Goal: Find specific page/section: Find specific page/section

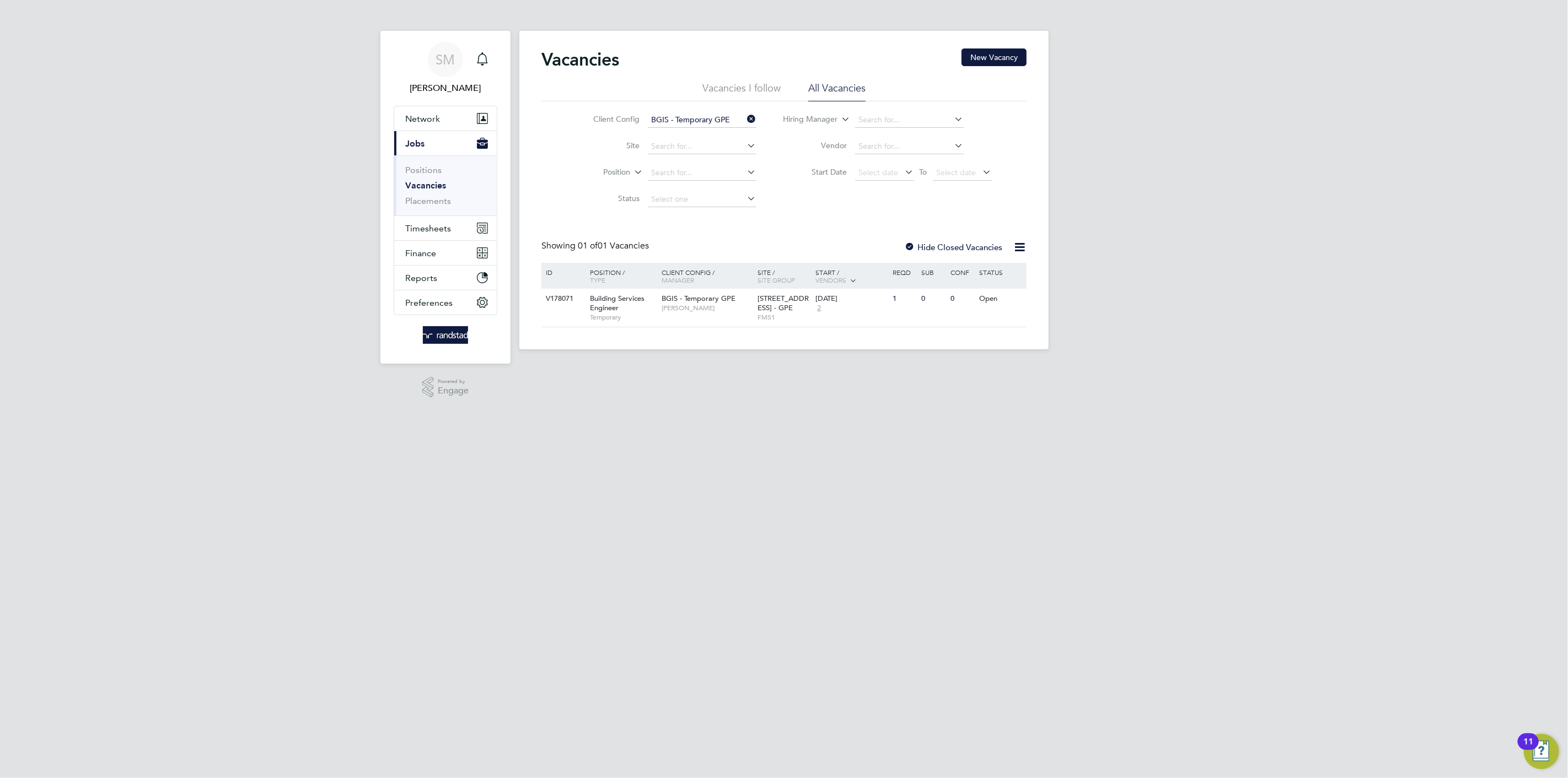
click at [746, 124] on icon at bounding box center [746, 119] width 0 height 16
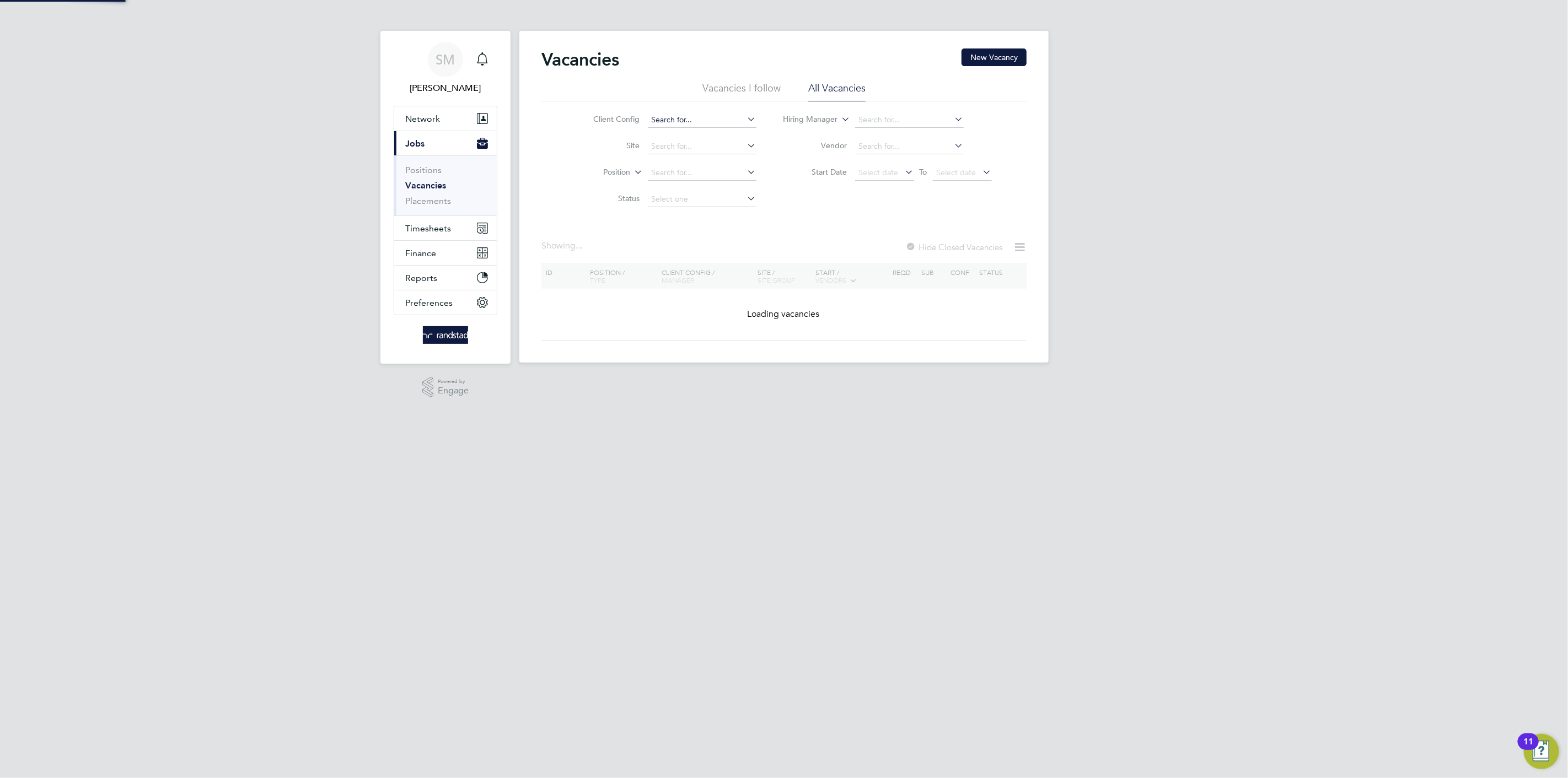
click at [708, 121] on input at bounding box center [702, 120] width 109 height 16
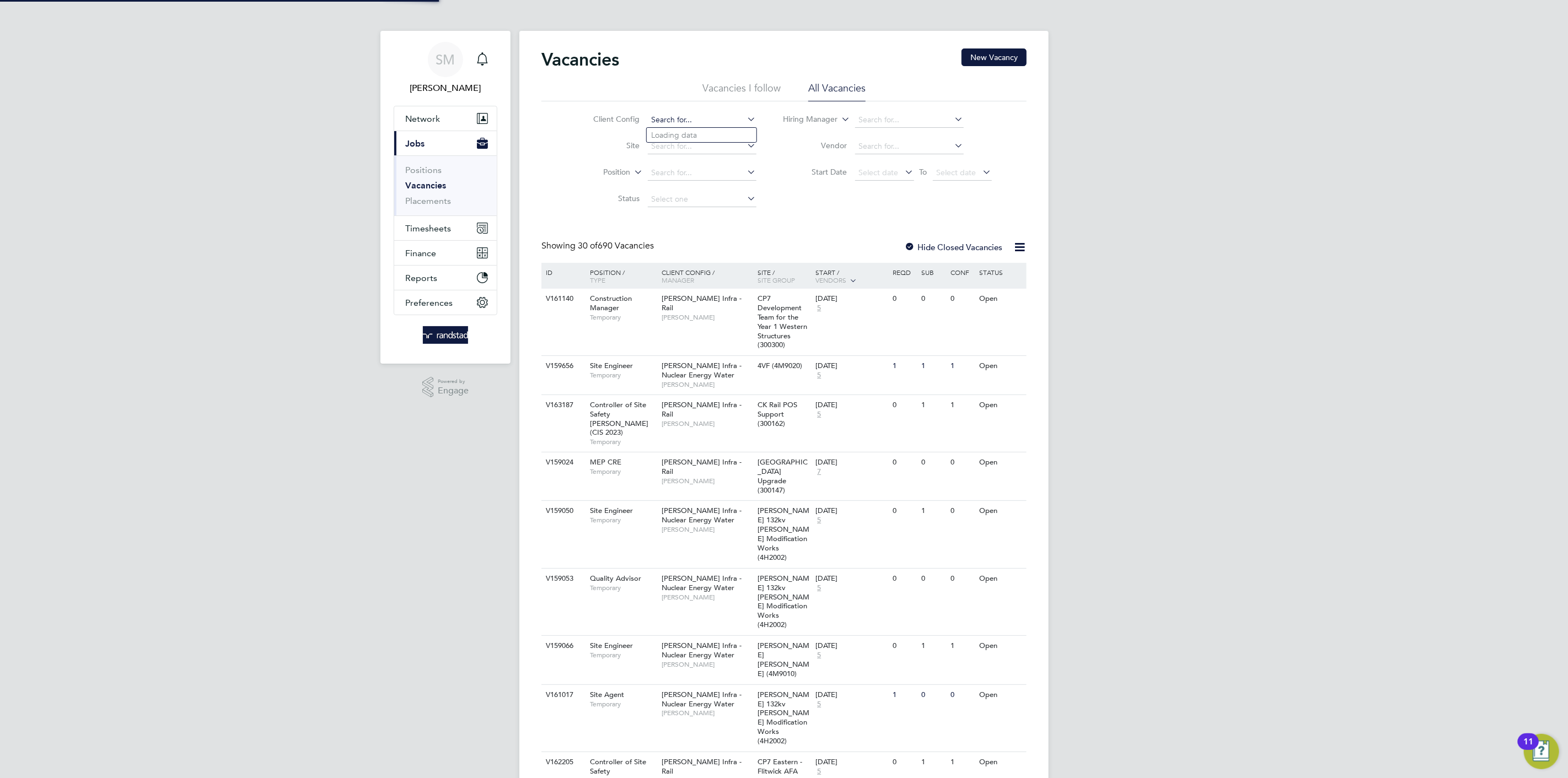
type input "B"
click at [687, 145] on li "BGIS - Temporary GPE" at bounding box center [702, 150] width 110 height 15
type input "BGIS - Temporary GPE"
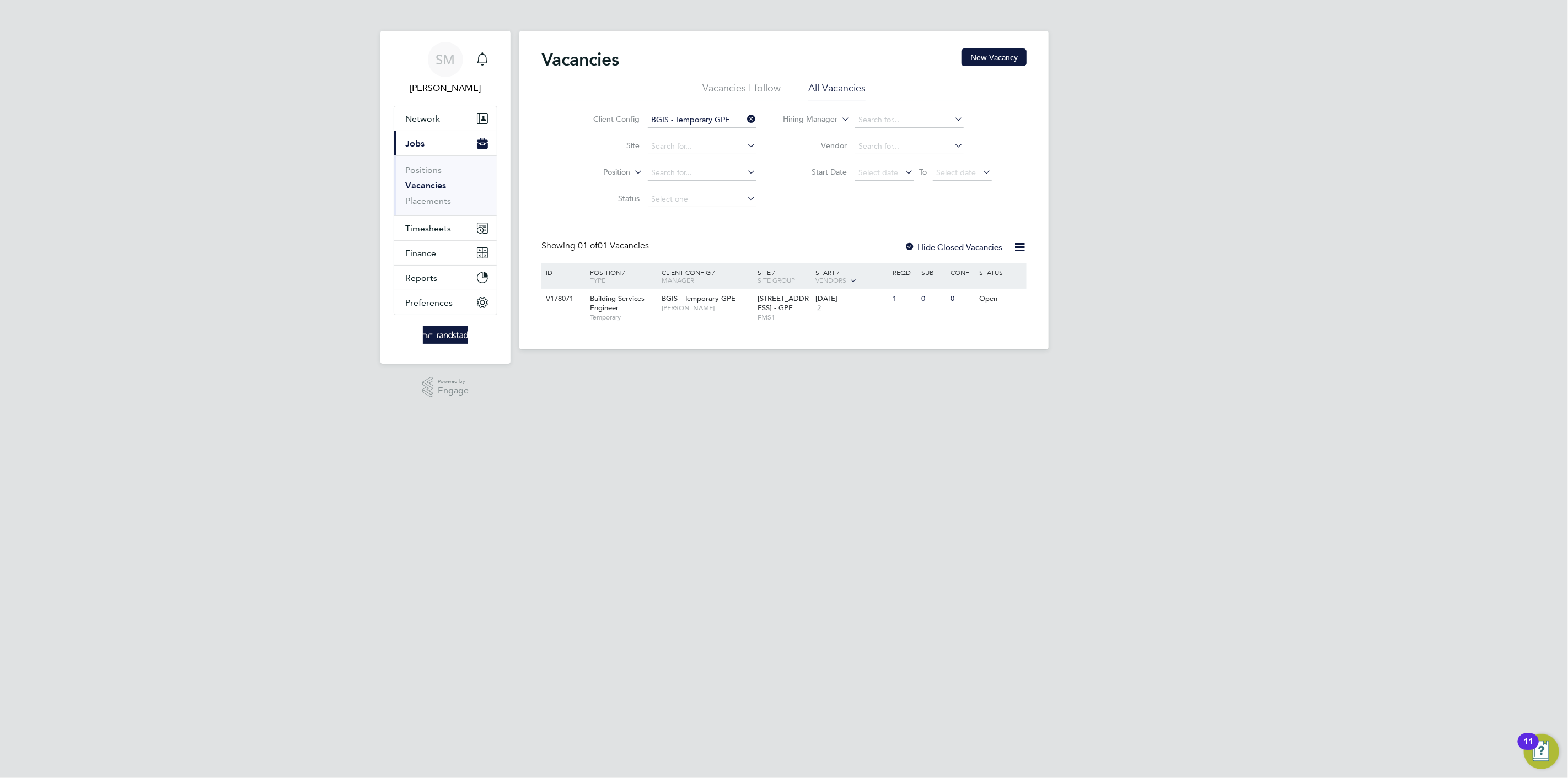
click at [715, 117] on input "BGIS - Temporary GPE" at bounding box center [702, 120] width 109 height 16
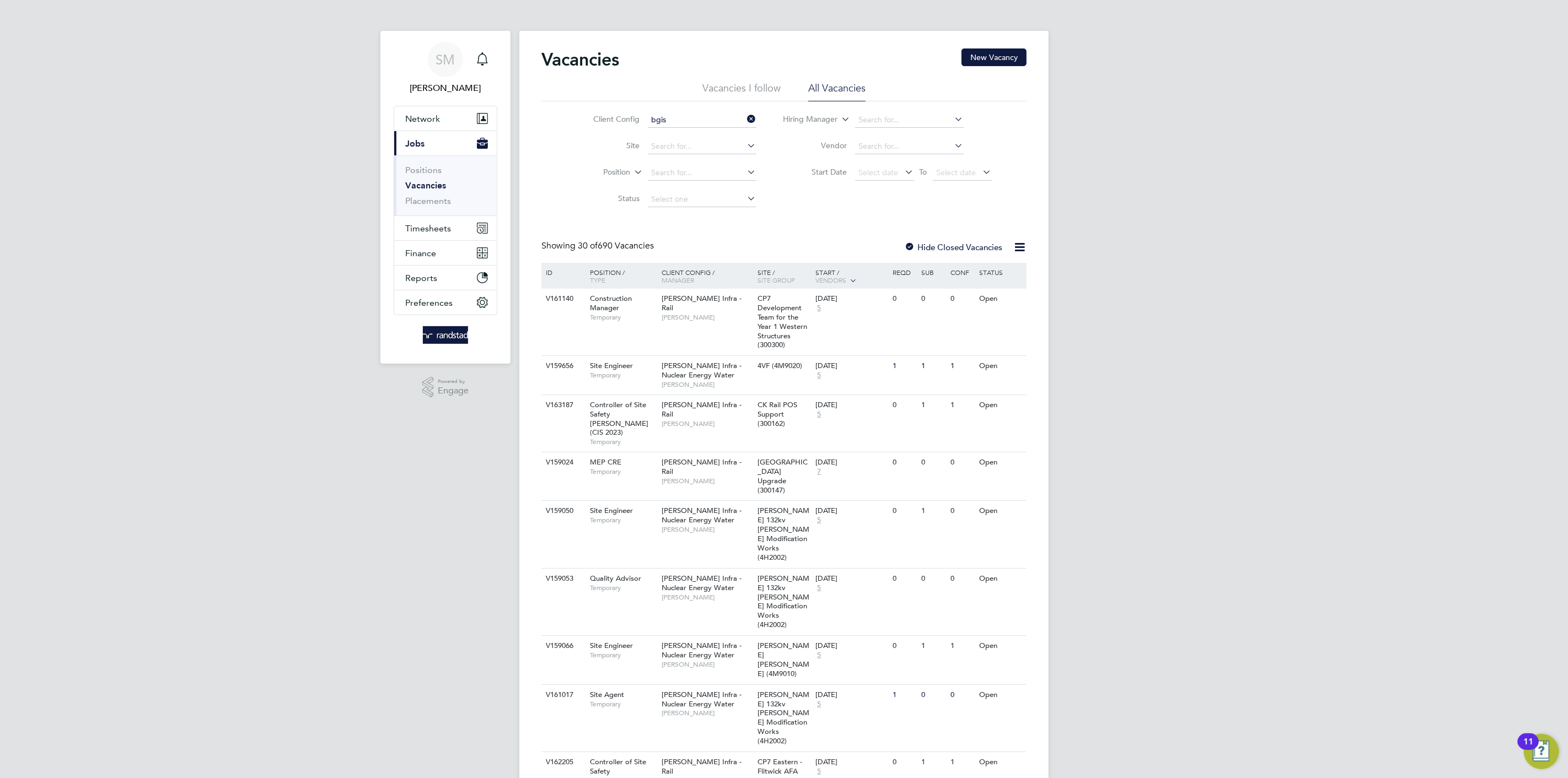
click at [718, 169] on li "BGIS - Permanent GPE" at bounding box center [702, 165] width 110 height 15
type input "BGIS - Permanent GPE"
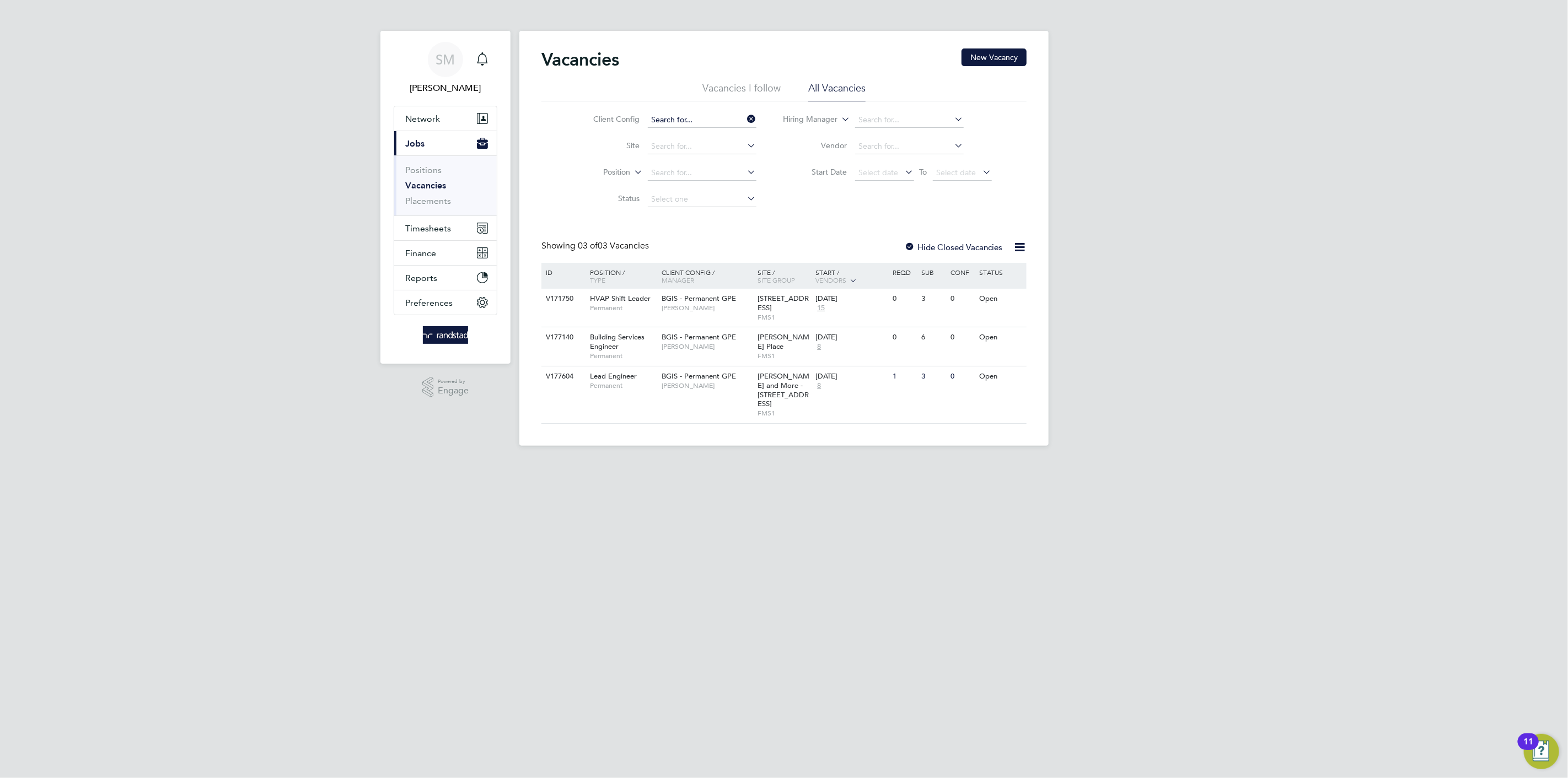
click at [718, 124] on input at bounding box center [702, 120] width 109 height 16
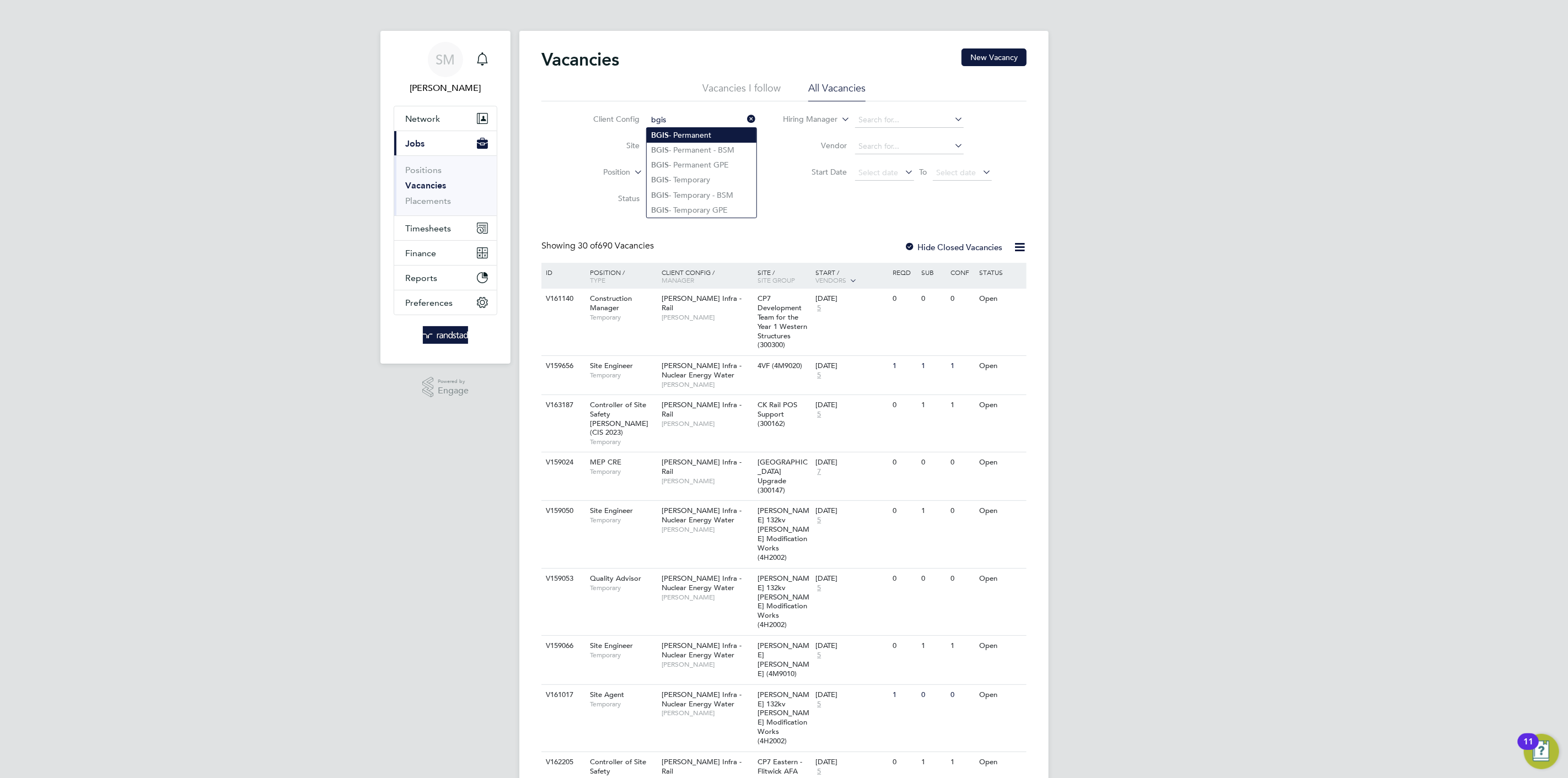
click at [708, 137] on li "BGIS - Permanent" at bounding box center [702, 135] width 110 height 15
type input "BGIS - Permanent"
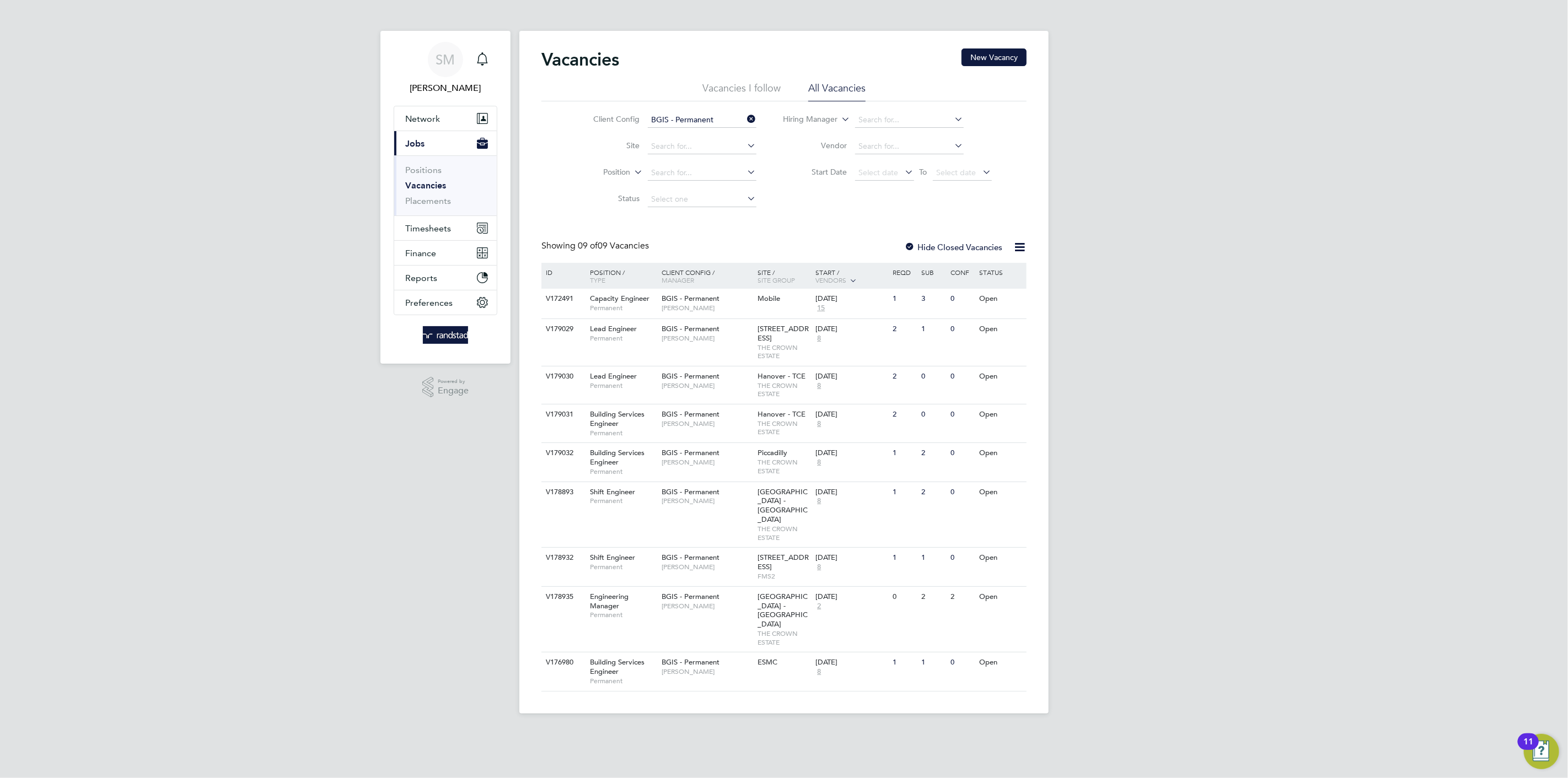
click at [713, 119] on input "BGIS - Permanent" at bounding box center [702, 120] width 109 height 16
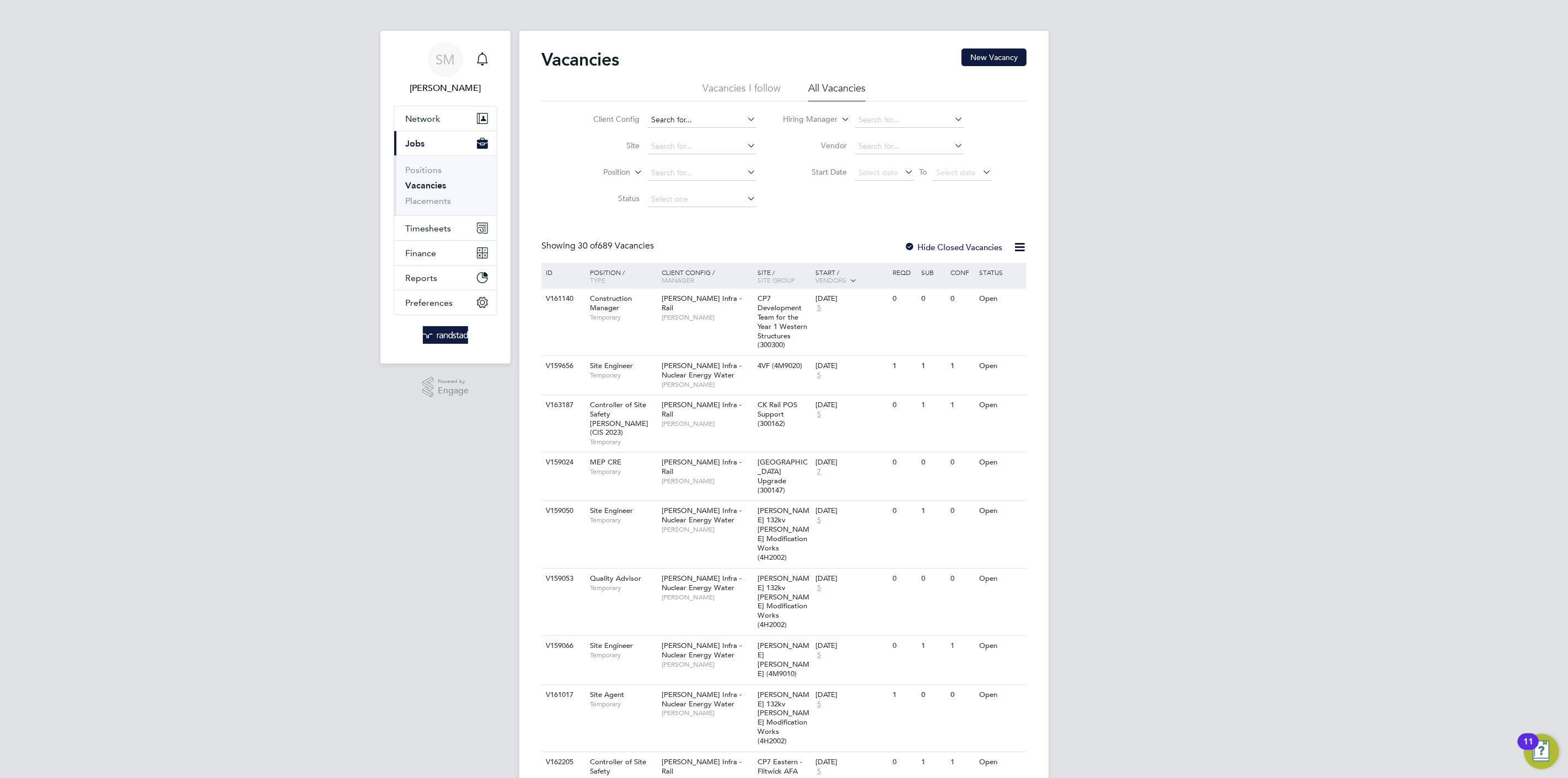
click at [682, 119] on input at bounding box center [702, 120] width 109 height 16
click at [701, 216] on li "BGIS - Temporary GPE" at bounding box center [702, 210] width 110 height 15
type input "BGIS - Temporary GPE"
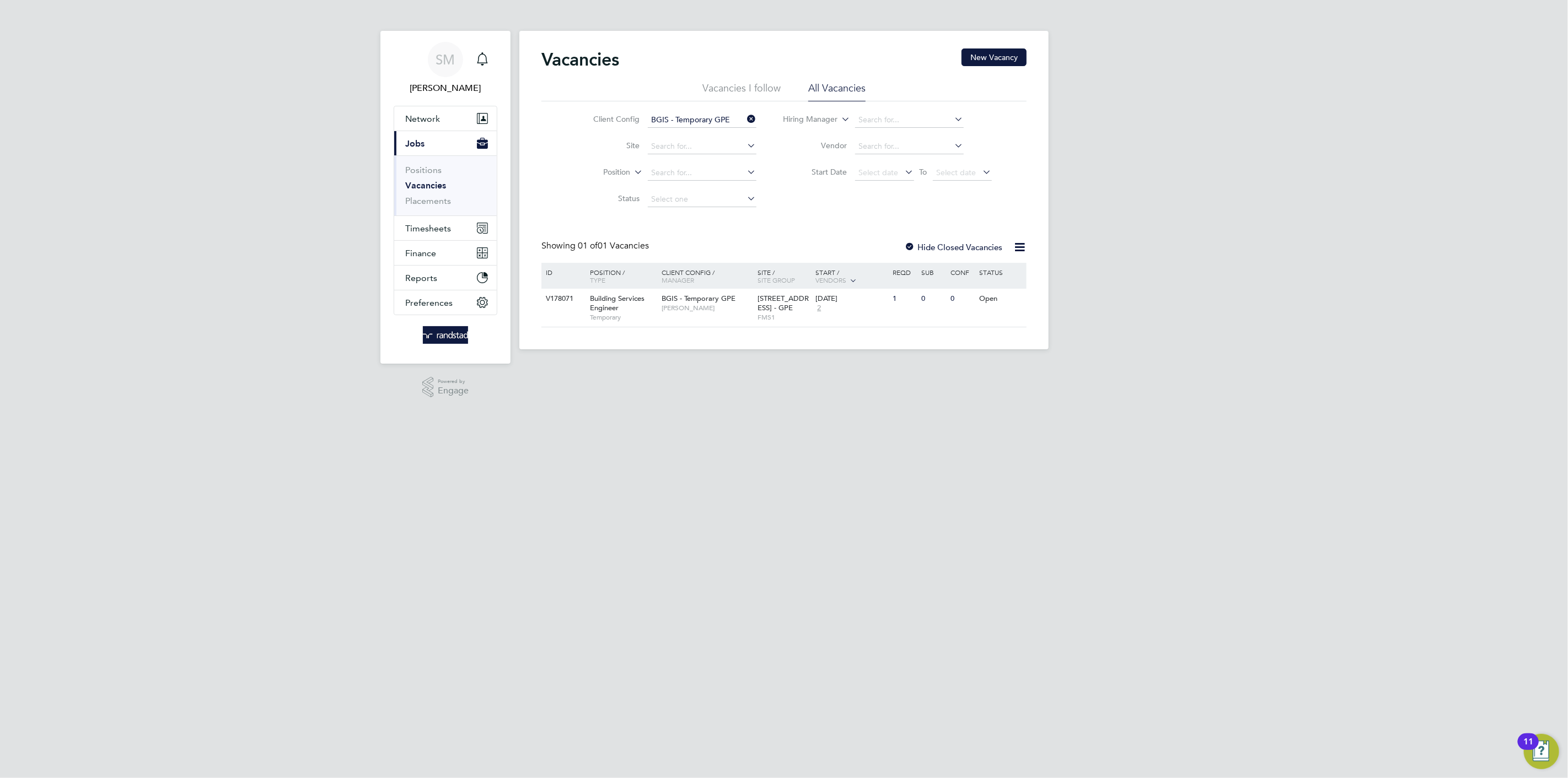
click at [705, 125] on input "BGIS - Temporary GPE" at bounding box center [702, 120] width 109 height 16
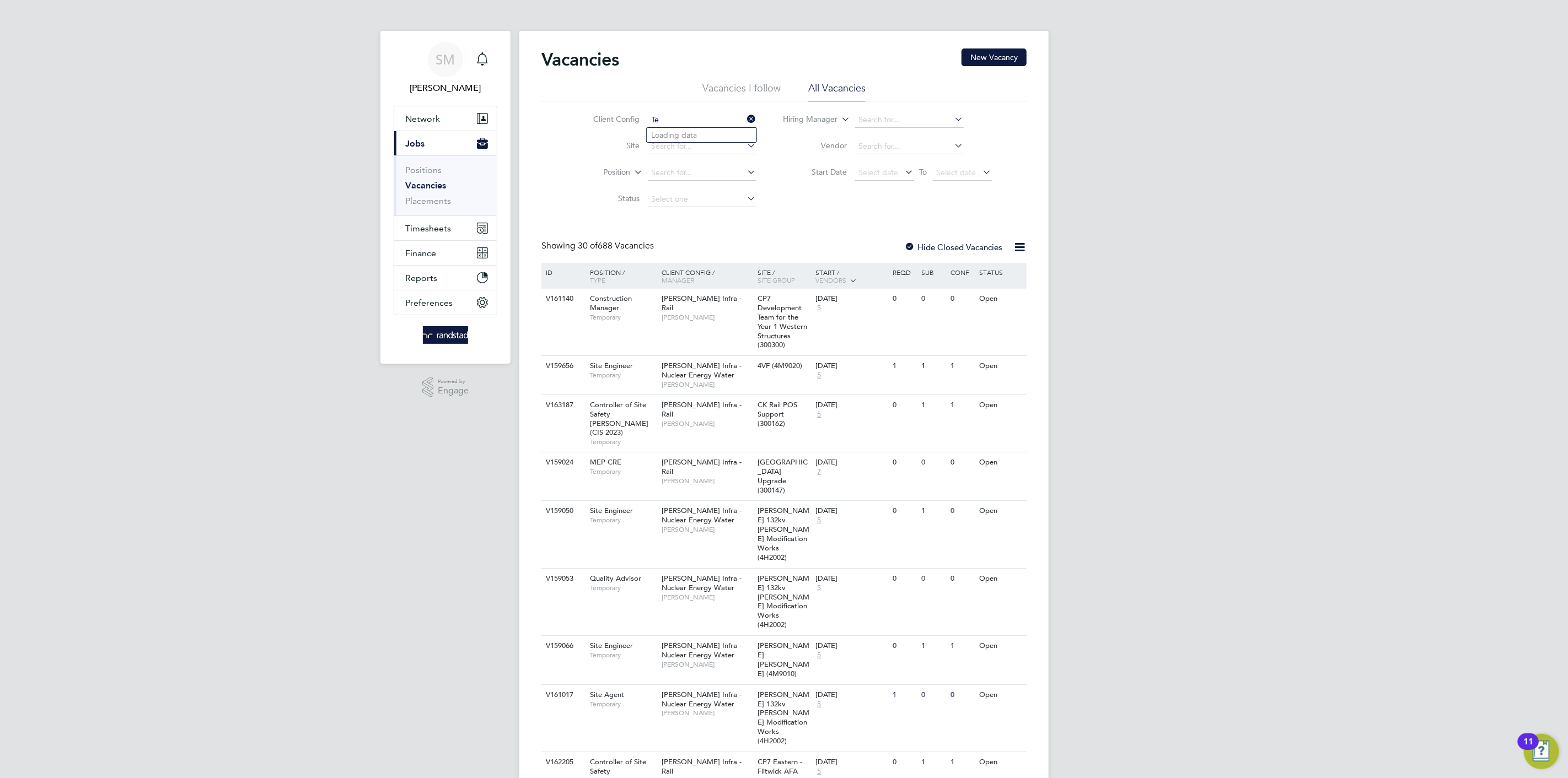
type input "T"
click at [680, 147] on li "BGIS - Temporary GP E" at bounding box center [702, 150] width 110 height 15
type input "BGIS - Temporary GPE"
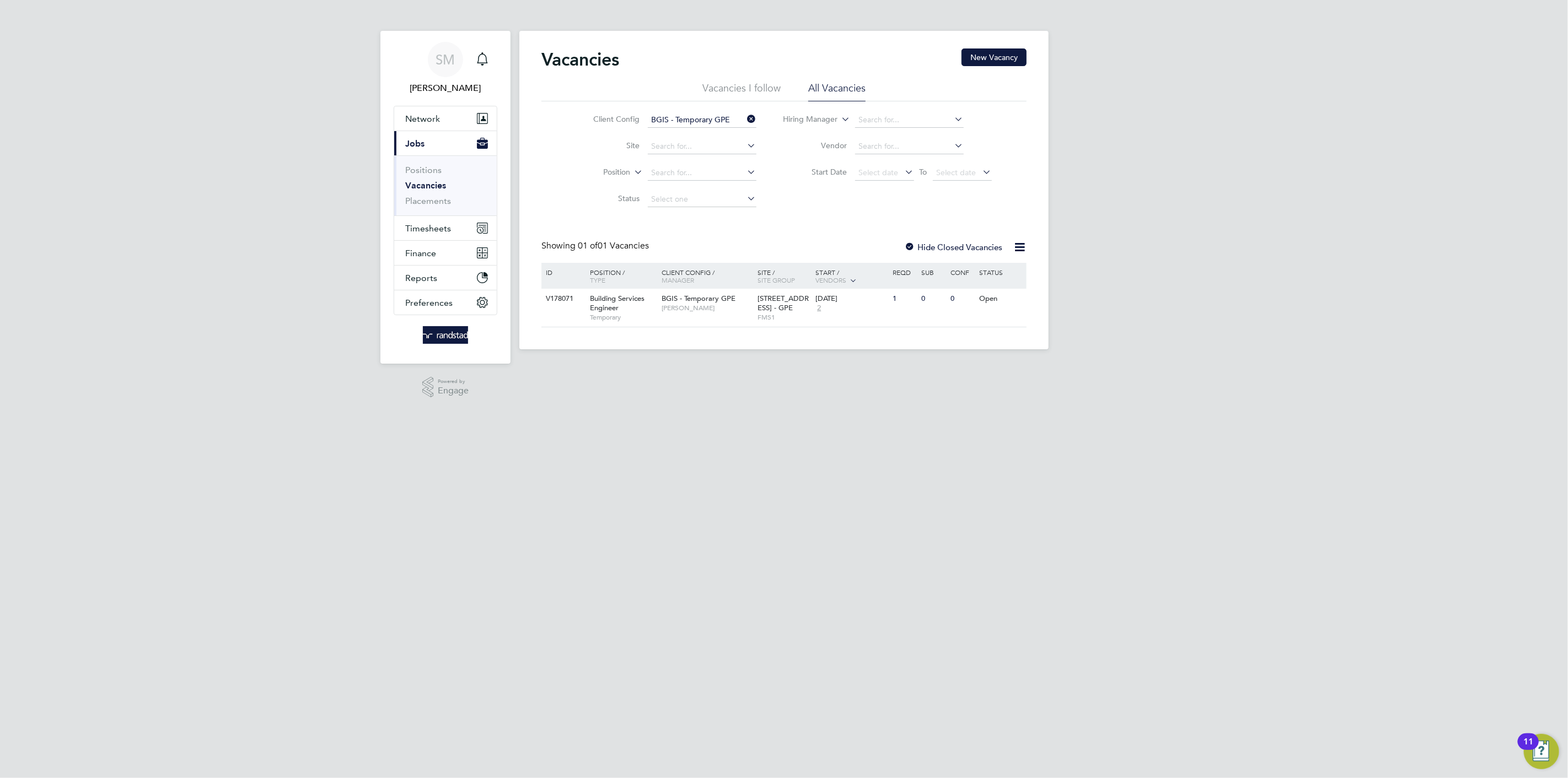
click at [721, 121] on input "BGIS - Temporary GPE" at bounding box center [702, 120] width 109 height 16
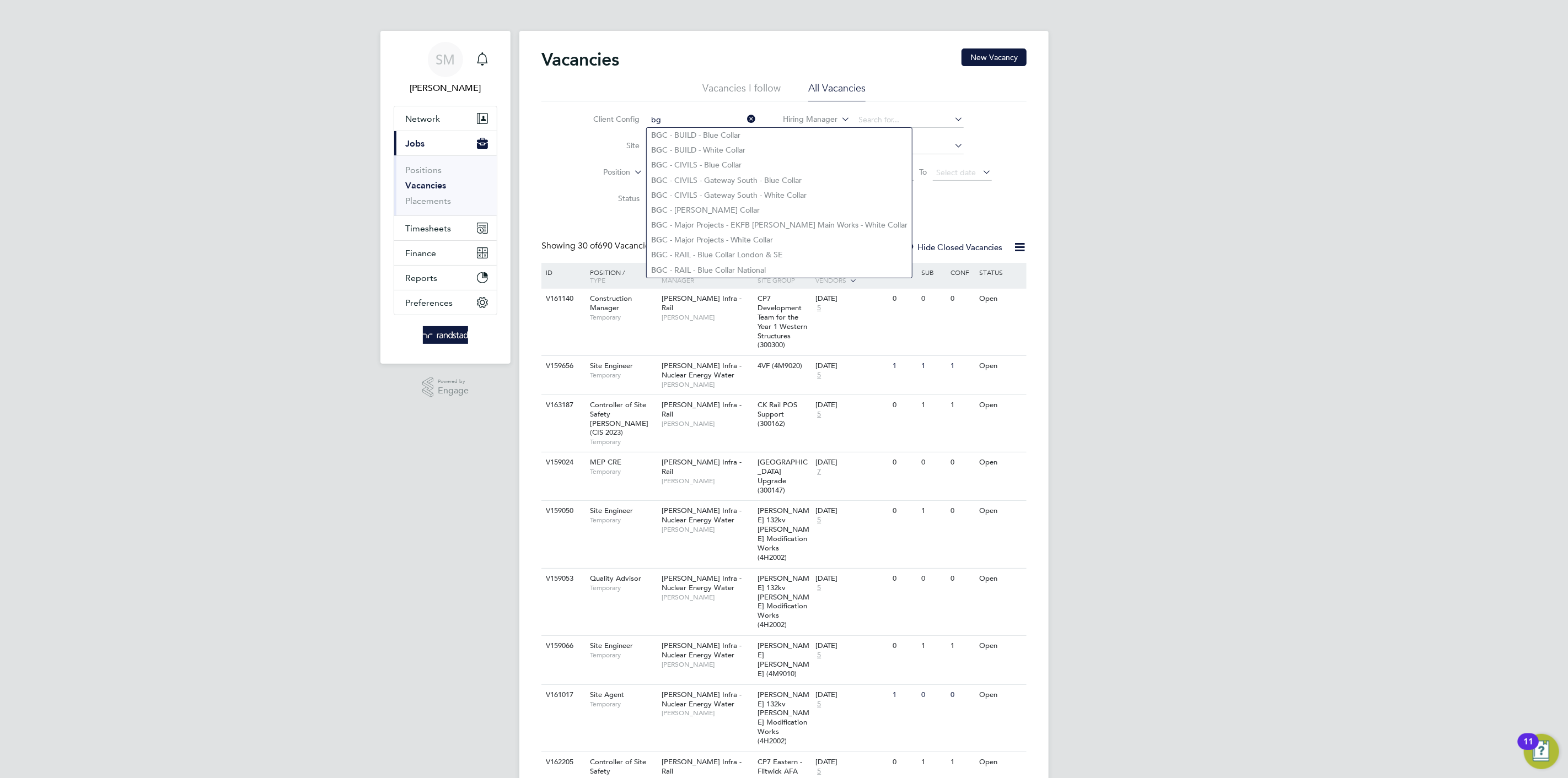
type input "bg"
